Goal: Task Accomplishment & Management: Manage account settings

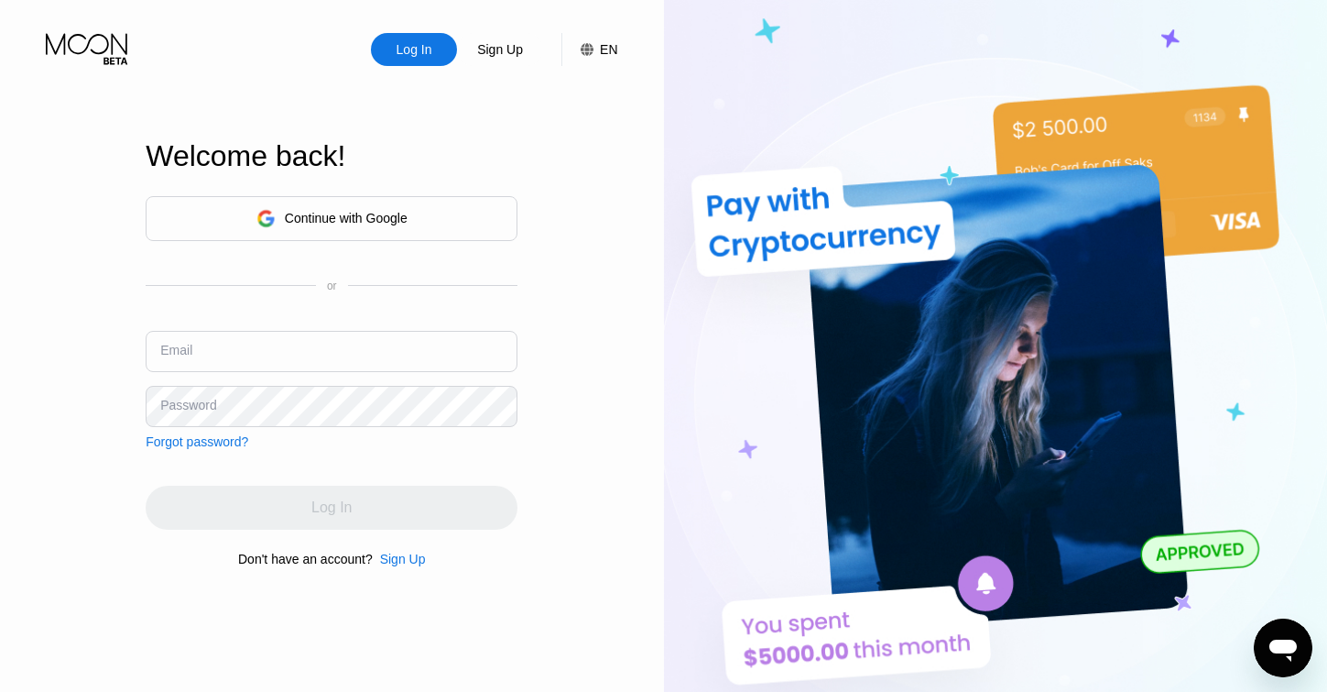
click at [82, 51] on icon at bounding box center [88, 49] width 85 height 32
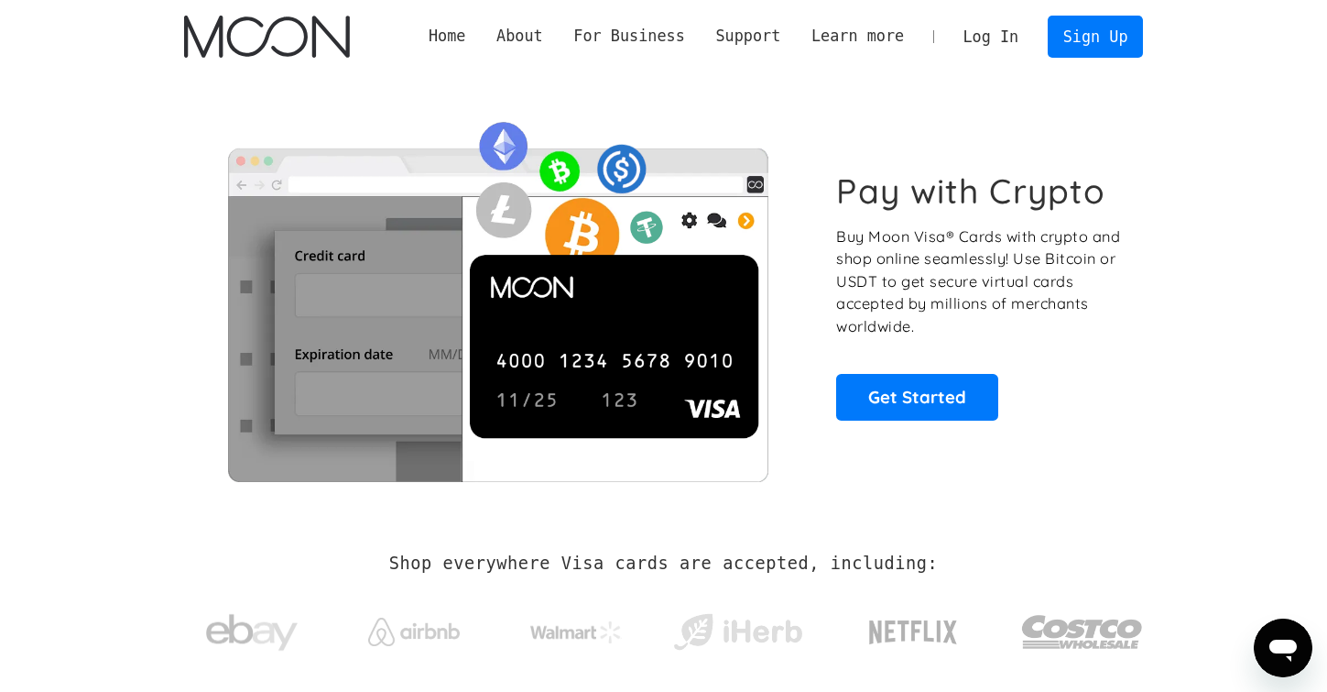
click at [974, 40] on link "Log In" at bounding box center [991, 36] width 86 height 40
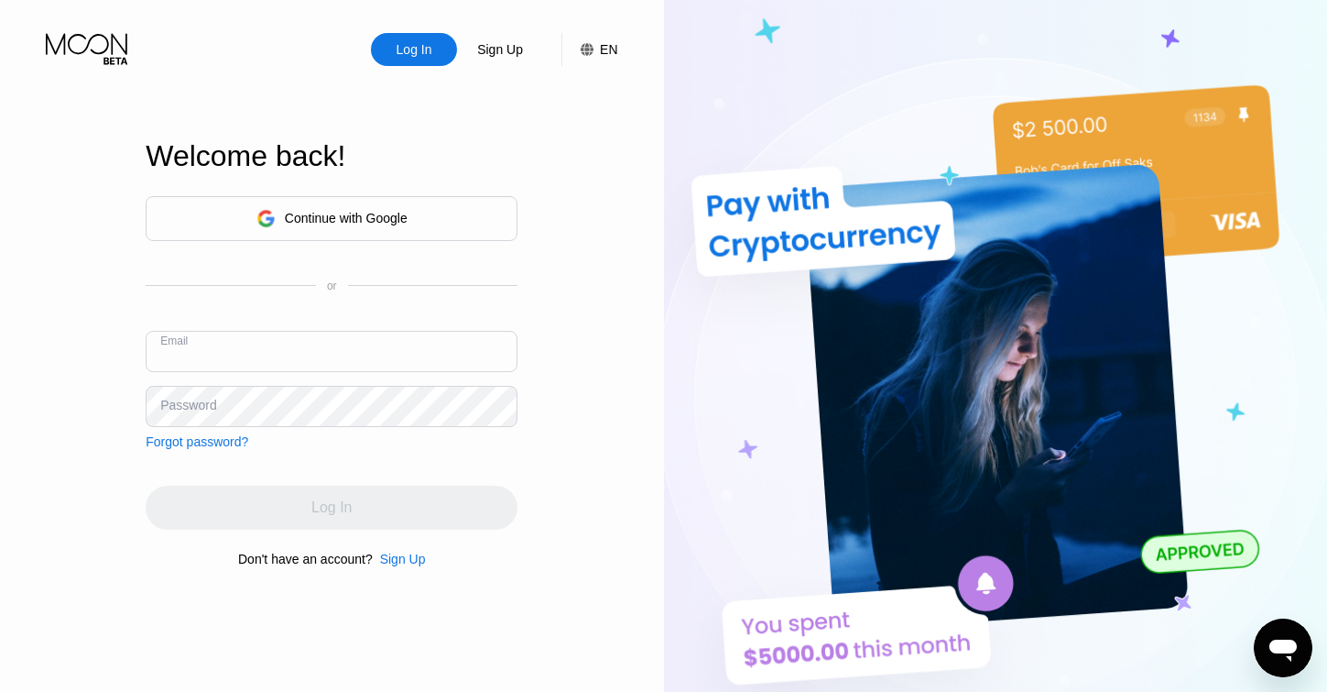
type input "[PERSON_NAME][EMAIL_ADDRESS][DOMAIN_NAME]"
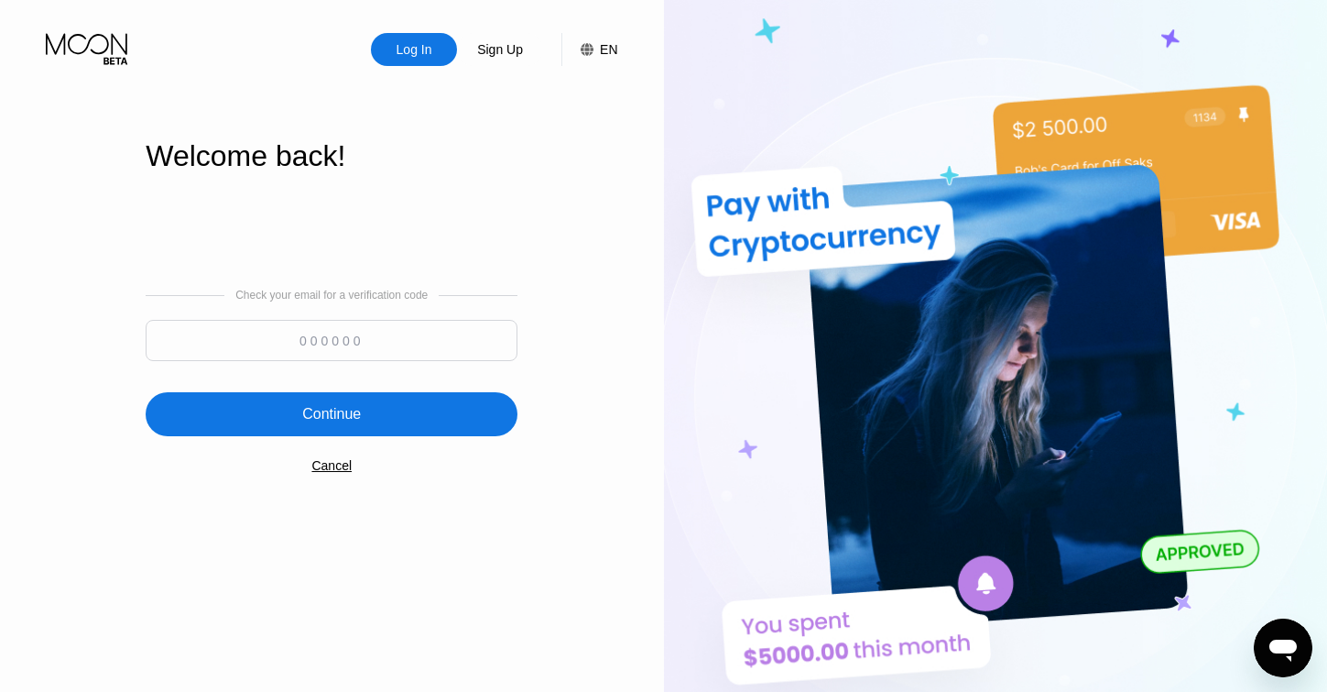
click at [397, 327] on input at bounding box center [332, 340] width 372 height 41
type input "905612"
click at [264, 415] on div "Continue" at bounding box center [332, 414] width 372 height 44
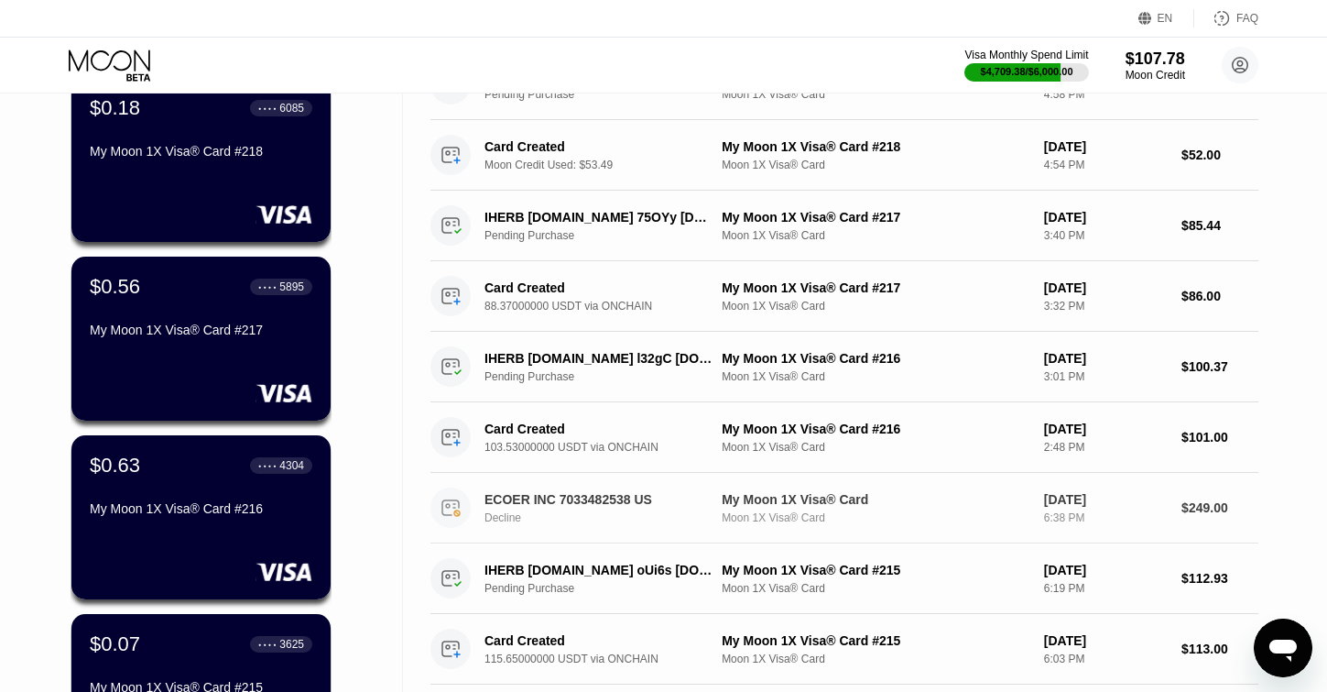
scroll to position [180, 0]
